Goal: Information Seeking & Learning: Learn about a topic

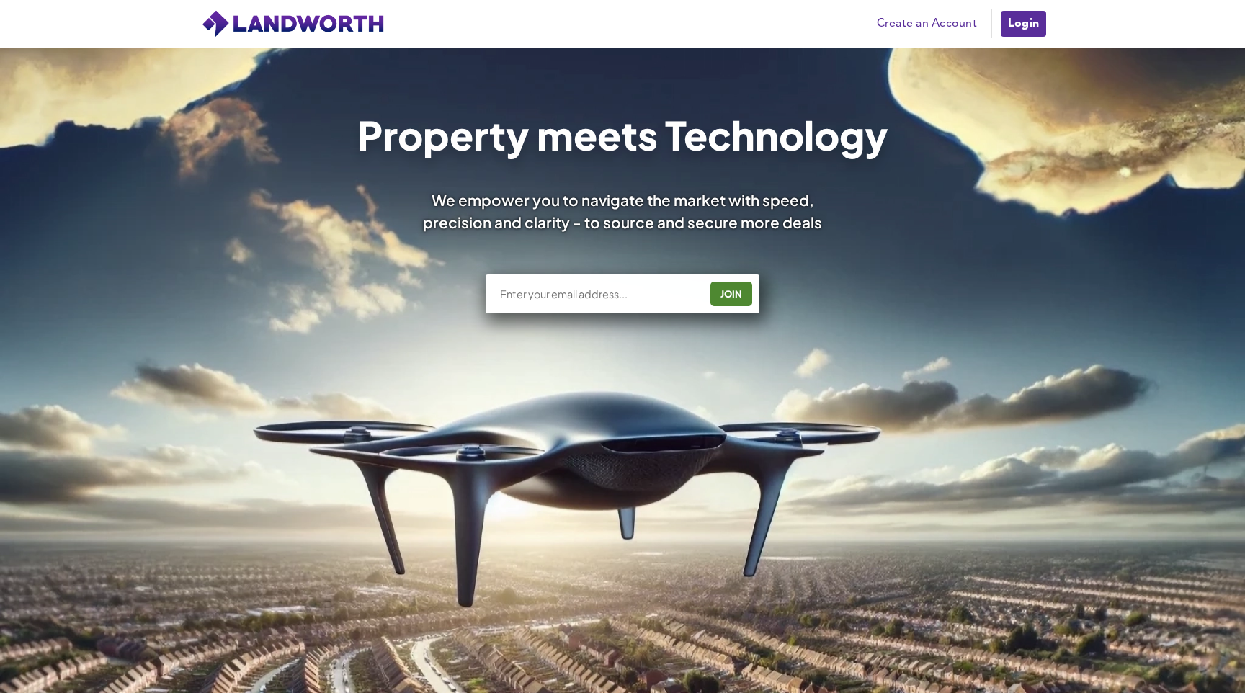
click at [609, 298] on input "text" at bounding box center [599, 294] width 201 height 14
type input "[EMAIL_ADDRESS][DOMAIN_NAME]"
click at [729, 282] on div "JOIN" at bounding box center [731, 293] width 33 height 23
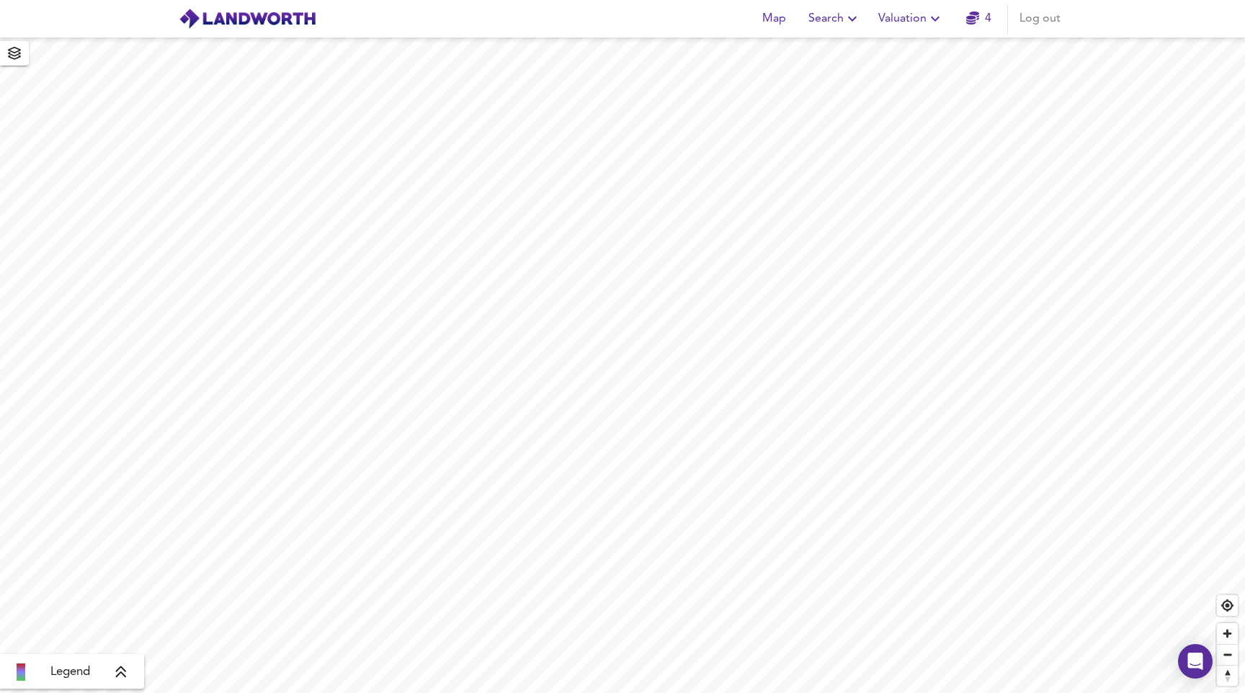
click at [957, 12] on span "4" at bounding box center [979, 19] width 46 height 20
click at [917, 15] on span "Valuation" at bounding box center [911, 19] width 66 height 20
click at [911, 71] on li "Valuation Report History" at bounding box center [911, 78] width 172 height 26
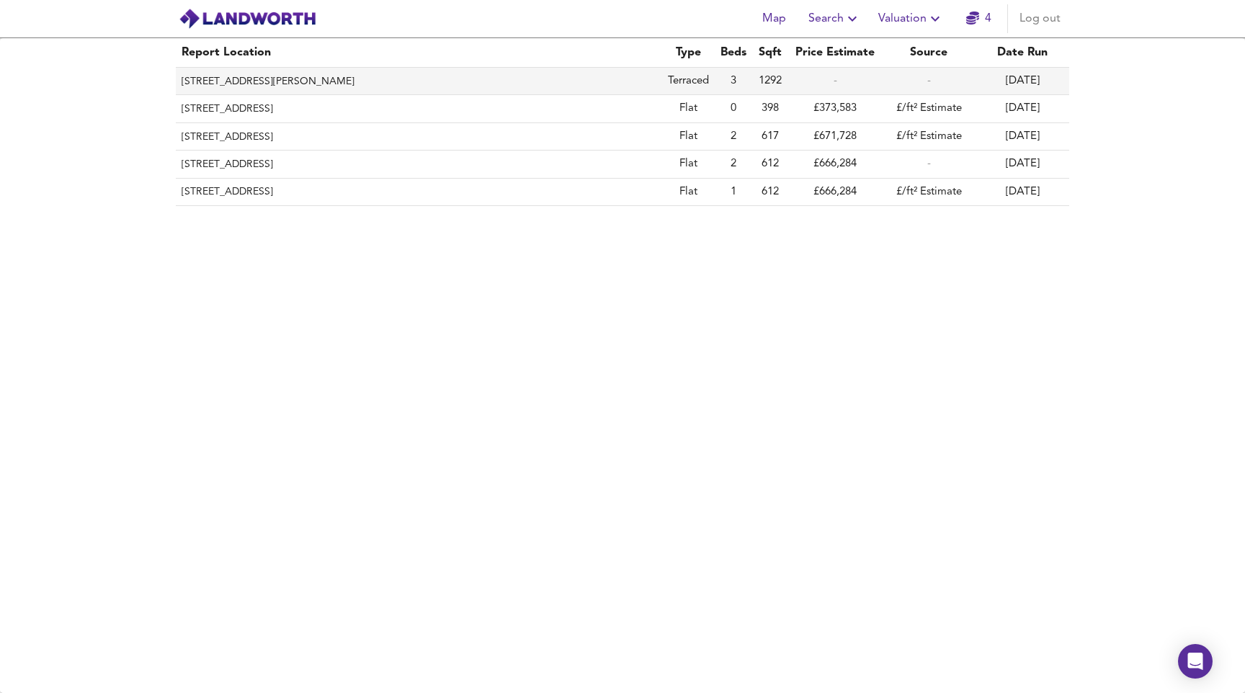
click at [357, 81] on th "17 Kay Road, London, Lambeth, SW9 9DF" at bounding box center [419, 81] width 486 height 27
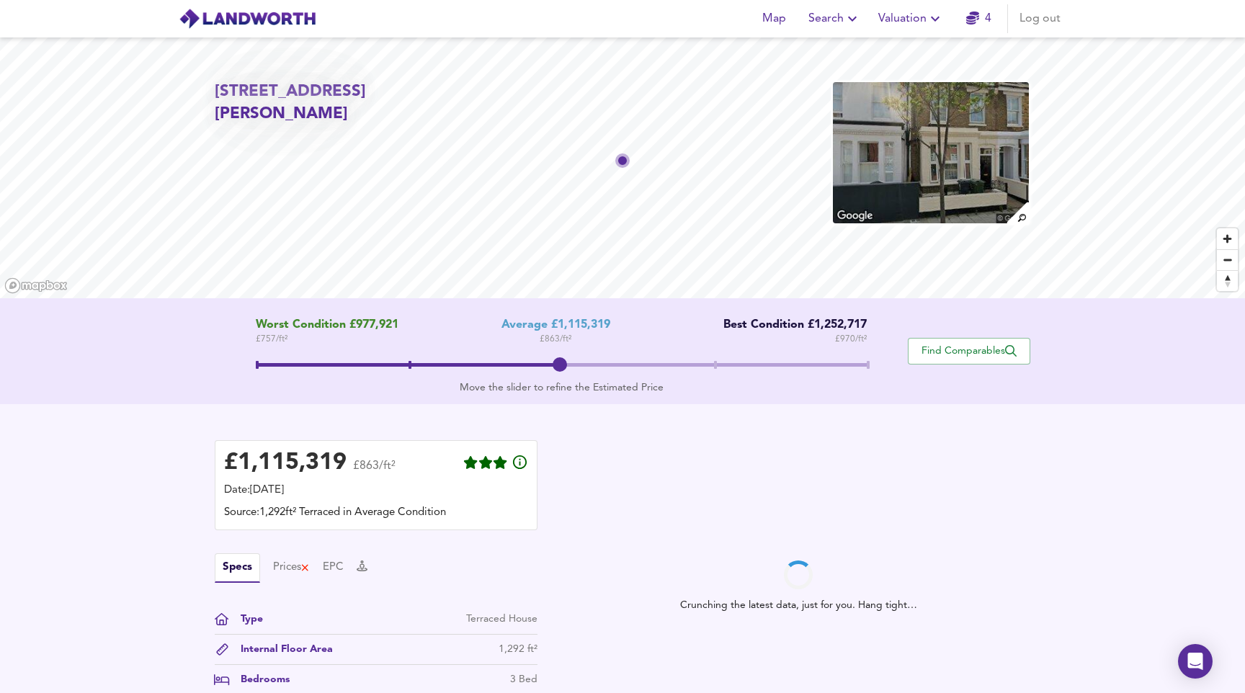
drag, startPoint x: 577, startPoint y: 351, endPoint x: 231, endPoint y: 356, distance: 345.9
click at [231, 356] on div "Worst Condition £977,921 £ 757 / ft² Average £1,115,319 £ 863 / ft² Best Condit…" at bounding box center [561, 352] width 693 height 66
drag, startPoint x: 560, startPoint y: 365, endPoint x: 224, endPoint y: 365, distance: 335.8
click at [223, 365] on div "Worst Condition £977,921 £ 757 / ft² Average £1,115,319 £ 863 / ft² Best Condit…" at bounding box center [561, 352] width 693 height 66
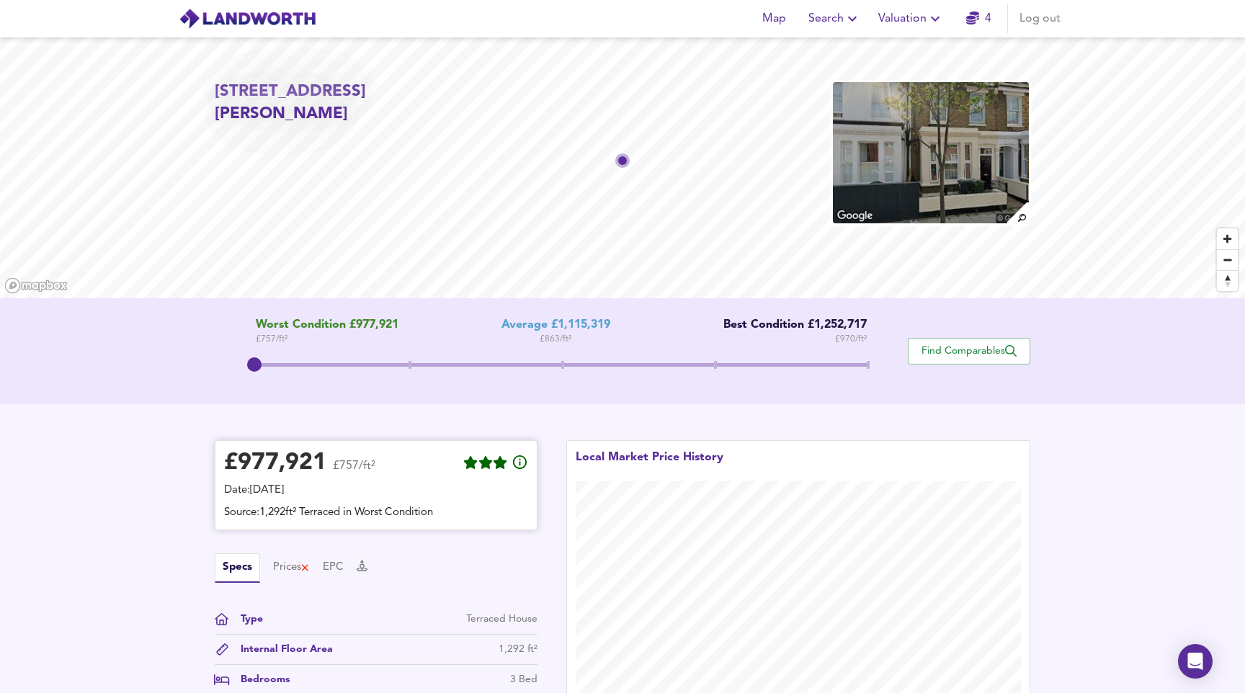
click at [246, 462] on div "£ 977,921" at bounding box center [275, 464] width 102 height 22
click at [246, 453] on div "£ 977,921" at bounding box center [275, 464] width 102 height 22
click at [437, 457] on div "£ 977,921 £757/ft²" at bounding box center [376, 466] width 304 height 32
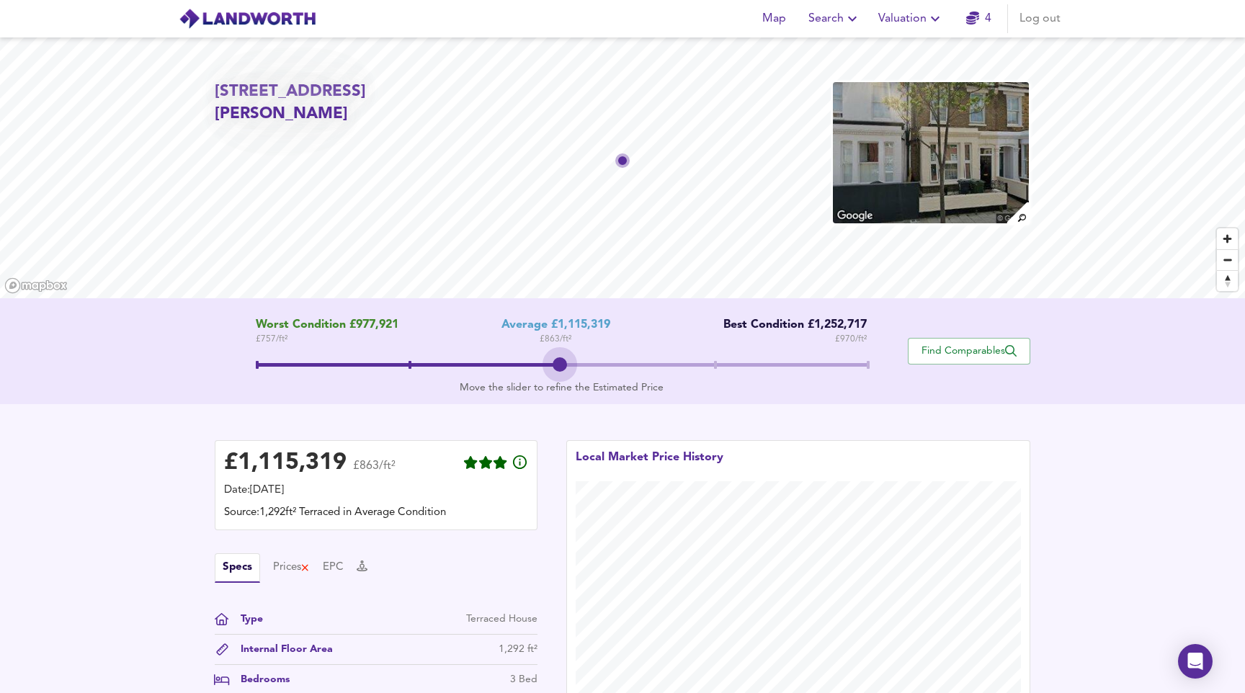
drag, startPoint x: 257, startPoint y: 362, endPoint x: 579, endPoint y: 337, distance: 323.1
click at [579, 337] on div "Worst Condition £977,921 £ 757 / ft² Average £1,115,319 £ 863 / ft² Best Condit…" at bounding box center [561, 352] width 693 height 66
click at [303, 446] on div "£ 1,115,319 £863/ft² Date: 14 October 2025 Source: 1,292ft² Terraced in Average…" at bounding box center [376, 485] width 323 height 90
click at [280, 459] on div "£ 1,115,319" at bounding box center [285, 464] width 123 height 22
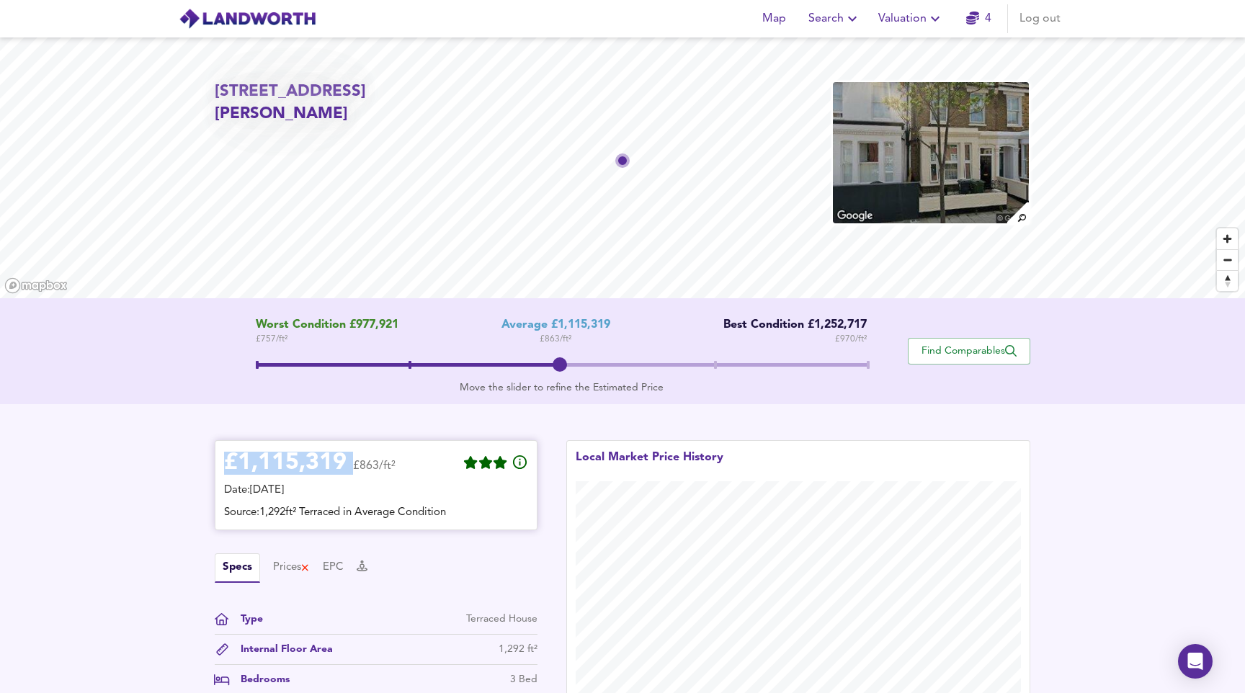
click at [280, 459] on div "£ 1,115,319" at bounding box center [285, 464] width 123 height 22
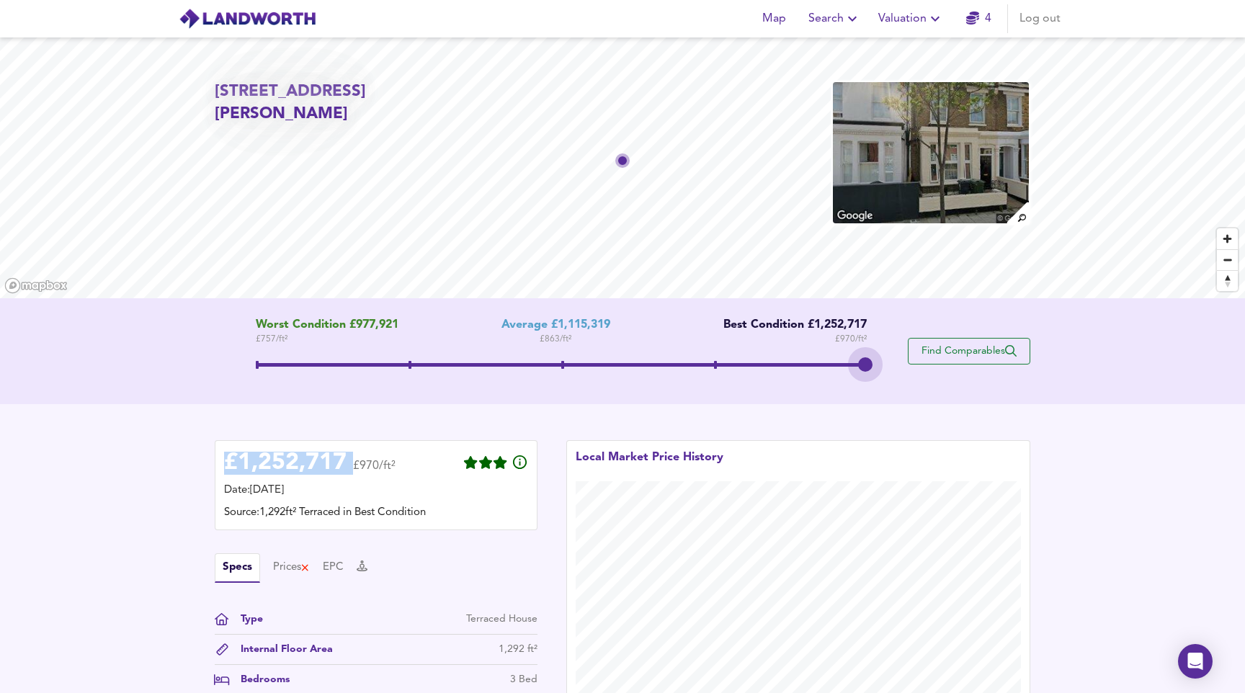
drag, startPoint x: 558, startPoint y: 365, endPoint x: 934, endPoint y: 342, distance: 376.9
click at [934, 342] on div "Worst Condition £977,921 £ 757 / ft² Average £1,115,319 £ 863 / ft² Best Condit…" at bounding box center [623, 352] width 816 height 66
click at [442, 471] on div "£ 1,252,717 £970/ft²" at bounding box center [376, 466] width 304 height 32
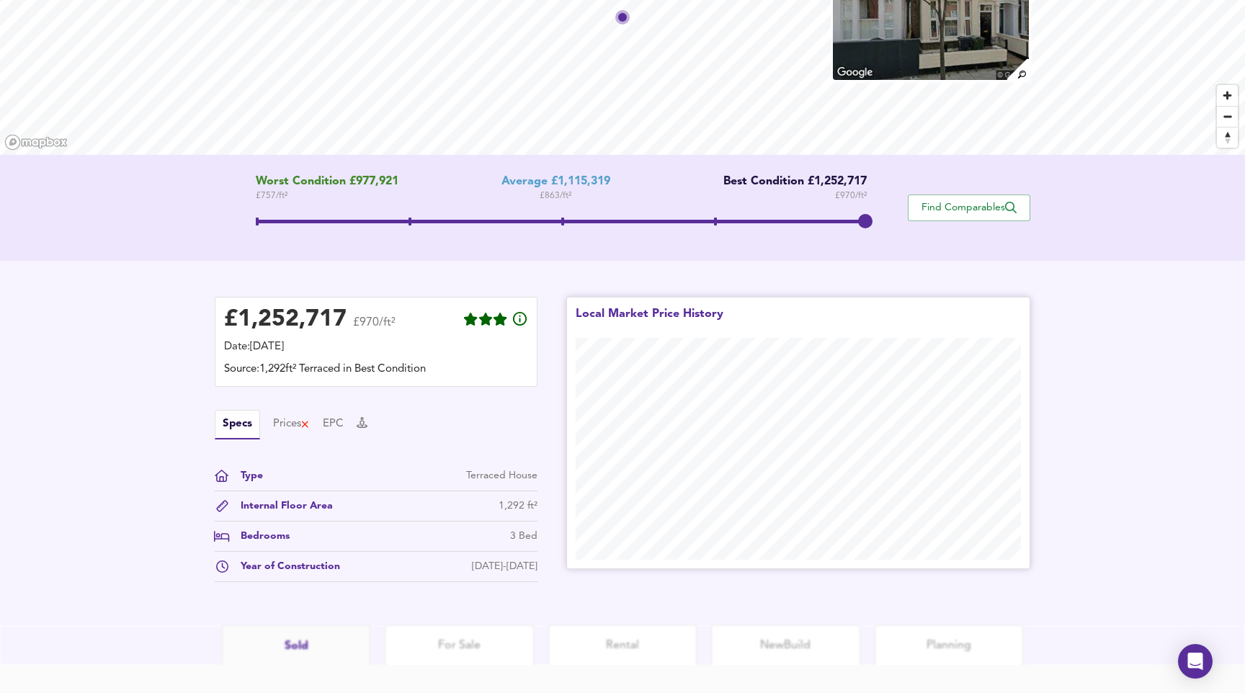
scroll to position [164, 0]
